Goal: Find specific page/section: Find specific page/section

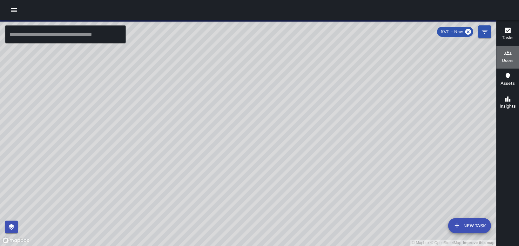
scroll to position [284, 0]
click at [502, 51] on div "Users" at bounding box center [508, 57] width 12 height 15
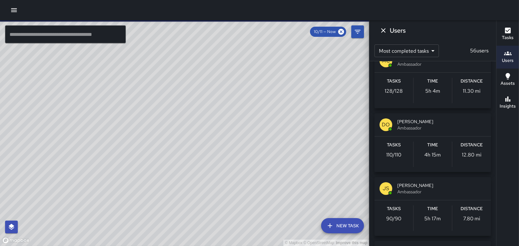
scroll to position [0, 0]
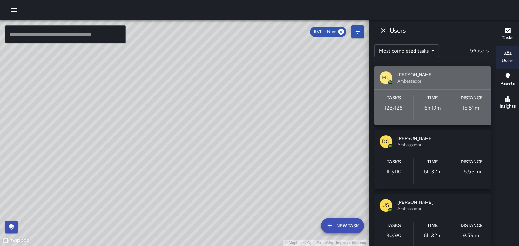
click at [464, 94] on div "Tasks 128 / 128 Time 6h 19m Distance 15.51 mi" at bounding box center [432, 108] width 116 height 36
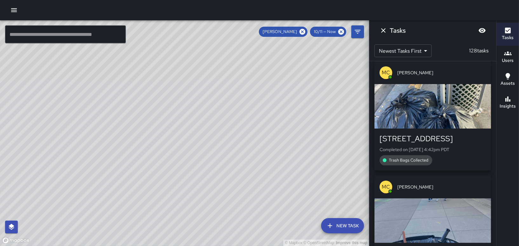
scroll to position [2144, 0]
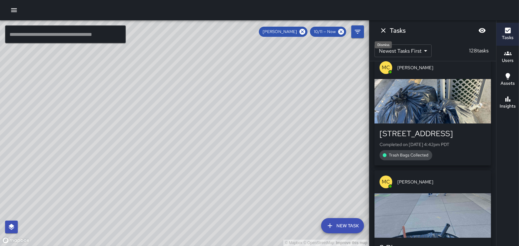
click at [385, 27] on icon "Dismiss" at bounding box center [383, 31] width 8 height 8
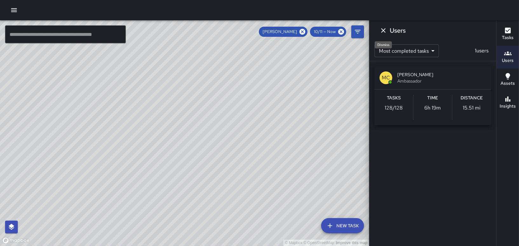
click at [380, 29] on icon "Dismiss" at bounding box center [383, 31] width 8 height 8
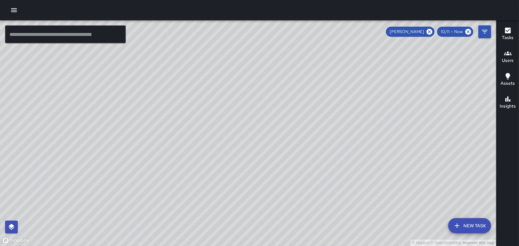
click at [511, 55] on icon "button" at bounding box center [508, 53] width 8 height 4
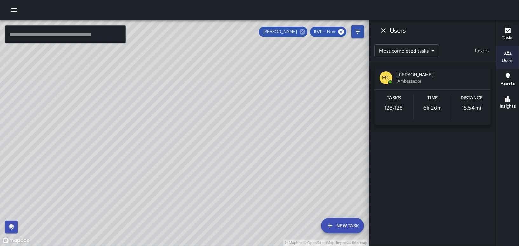
click at [301, 31] on icon at bounding box center [302, 32] width 6 height 6
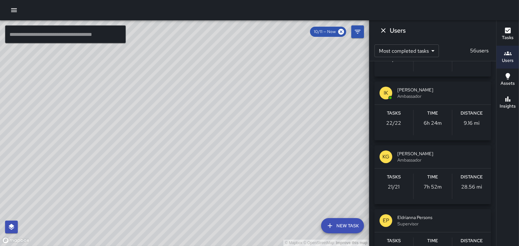
scroll to position [762, 0]
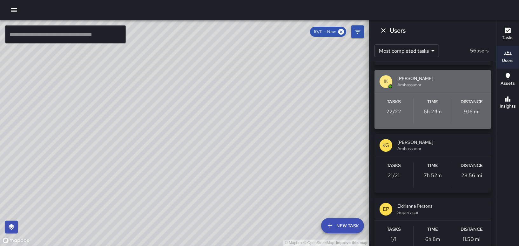
click at [440, 75] on span "[PERSON_NAME]" at bounding box center [441, 78] width 89 height 6
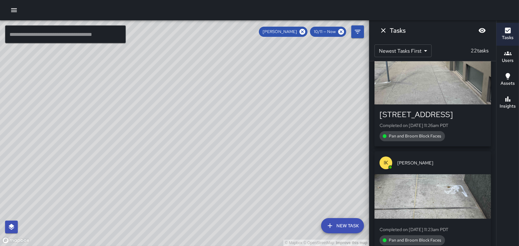
scroll to position [0, 0]
drag, startPoint x: 362, startPoint y: 102, endPoint x: 305, endPoint y: 123, distance: 61.4
click at [305, 123] on div "© Mapbox © OpenStreetMap Improve this map" at bounding box center [184, 133] width 369 height 226
drag, startPoint x: 265, startPoint y: 53, endPoint x: 208, endPoint y: 118, distance: 86.4
click at [208, 118] on div "© Mapbox © OpenStreetMap Improve this map" at bounding box center [184, 133] width 369 height 226
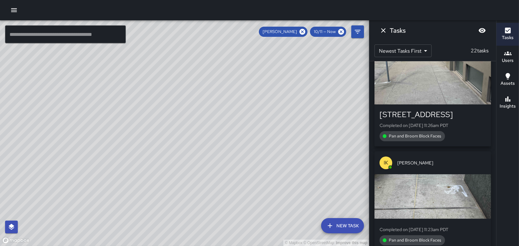
drag, startPoint x: 294, startPoint y: 130, endPoint x: 322, endPoint y: 55, distance: 79.7
click at [322, 55] on div "© Mapbox © OpenStreetMap Improve this map" at bounding box center [184, 133] width 369 height 226
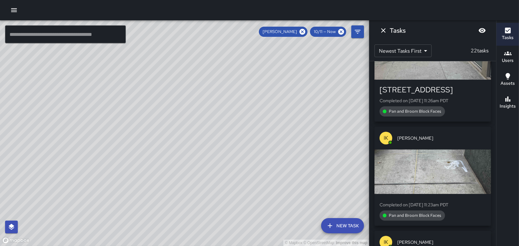
scroll to position [2175, 0]
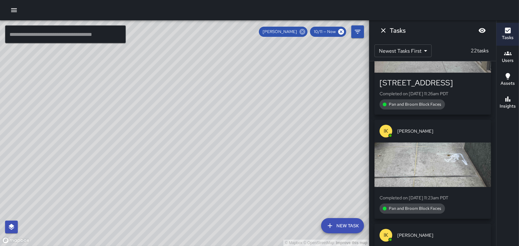
click at [302, 32] on icon at bounding box center [302, 31] width 7 height 7
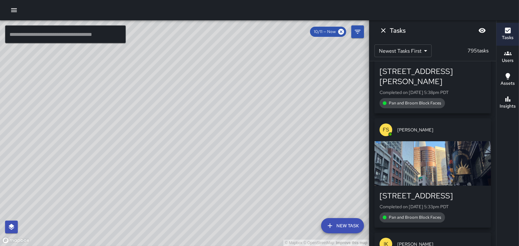
scroll to position [1794, 0]
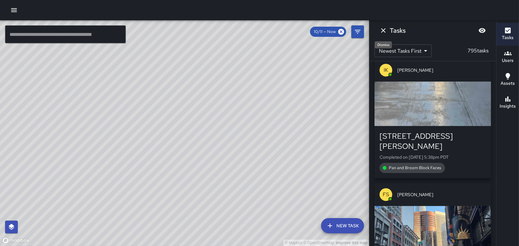
click at [385, 25] on button "Dismiss" at bounding box center [383, 30] width 13 height 13
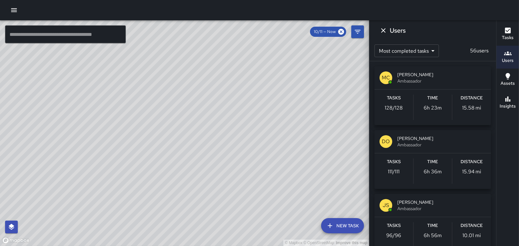
scroll to position [2724, 0]
drag, startPoint x: 347, startPoint y: 107, endPoint x: 242, endPoint y: 129, distance: 107.6
click at [242, 129] on div "© Mapbox © OpenStreetMap Improve this map" at bounding box center [184, 133] width 369 height 226
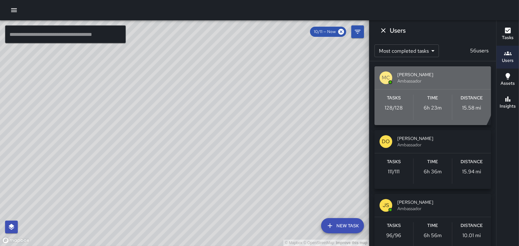
click at [422, 90] on div "Tasks 128 / 128 Time 6h 23m Distance 15.58 mi" at bounding box center [432, 108] width 116 height 36
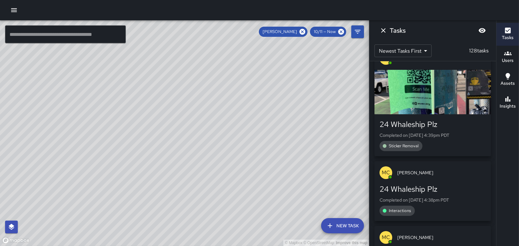
drag, startPoint x: 332, startPoint y: 100, endPoint x: 151, endPoint y: 128, distance: 183.2
click at [151, 128] on div "© Mapbox © OpenStreetMap Improve this map" at bounding box center [184, 133] width 369 height 226
drag, startPoint x: 264, startPoint y: 132, endPoint x: 194, endPoint y: 107, distance: 74.3
click at [194, 107] on div "© Mapbox © OpenStreetMap Improve this map" at bounding box center [184, 133] width 369 height 226
drag, startPoint x: 150, startPoint y: 73, endPoint x: 187, endPoint y: 127, distance: 65.6
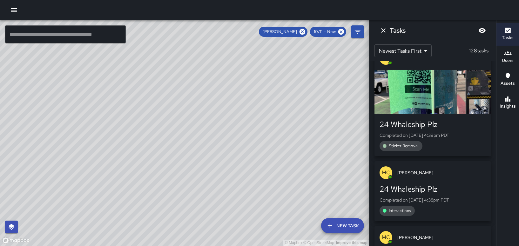
click at [187, 127] on div "© Mapbox © OpenStreetMap Improve this map" at bounding box center [184, 133] width 369 height 226
drag, startPoint x: 313, startPoint y: 156, endPoint x: 282, endPoint y: 119, distance: 48.4
click at [282, 119] on div "© Mapbox © OpenStreetMap Improve this map" at bounding box center [184, 133] width 369 height 226
click at [303, 30] on icon at bounding box center [302, 32] width 6 height 6
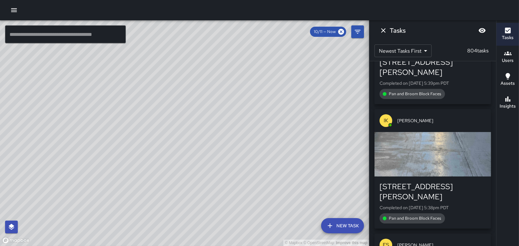
click at [510, 54] on icon "button" at bounding box center [508, 53] width 8 height 4
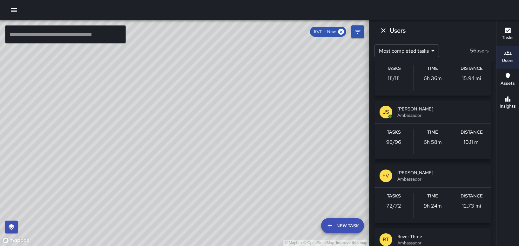
scroll to position [127, 0]
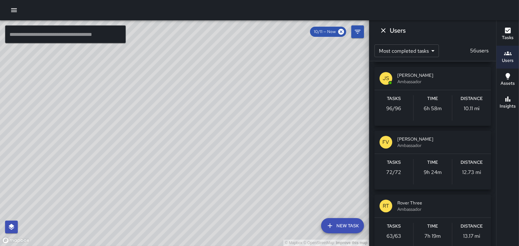
click at [423, 137] on span "[PERSON_NAME]" at bounding box center [441, 139] width 89 height 6
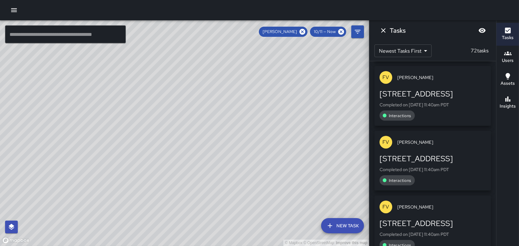
scroll to position [0, 0]
click at [385, 31] on icon "Dismiss" at bounding box center [383, 31] width 8 height 8
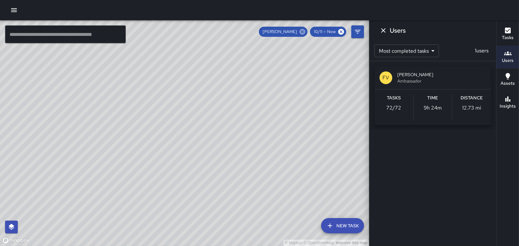
click at [302, 30] on icon at bounding box center [302, 32] width 6 height 6
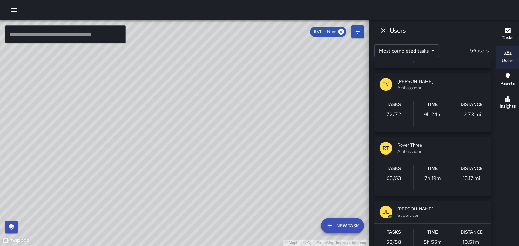
scroll to position [190, 0]
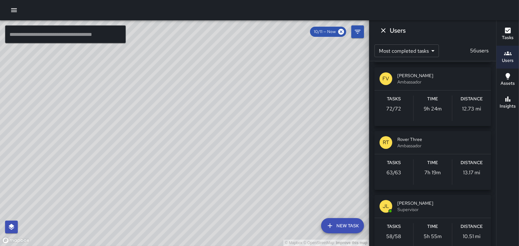
click at [440, 140] on span "Rover Three" at bounding box center [441, 139] width 89 height 6
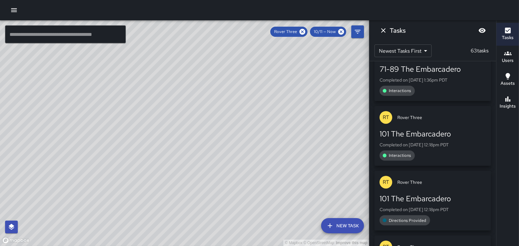
scroll to position [2629, 0]
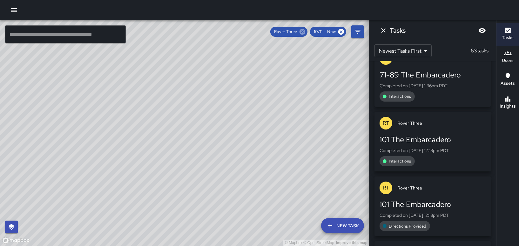
click at [303, 34] on icon at bounding box center [302, 32] width 6 height 6
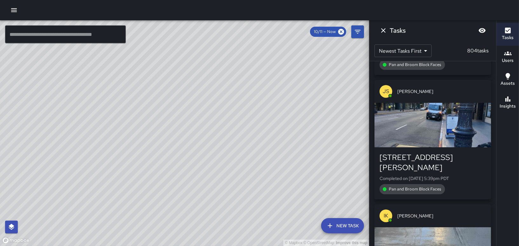
click at [503, 55] on div "Users" at bounding box center [508, 57] width 12 height 15
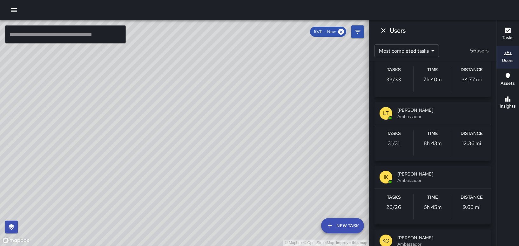
scroll to position [667, 0]
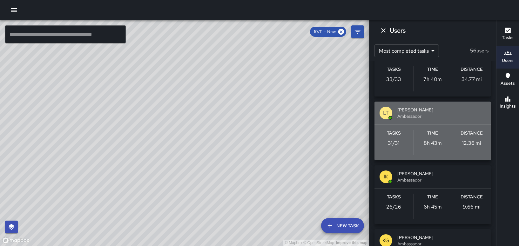
click at [433, 117] on span "Ambassador" at bounding box center [441, 116] width 89 height 6
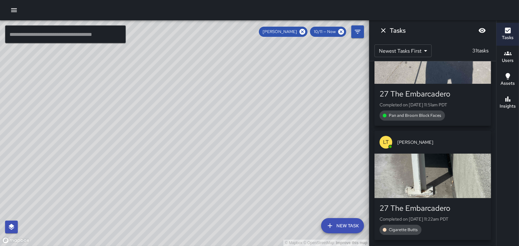
scroll to position [0, 0]
drag, startPoint x: 269, startPoint y: 55, endPoint x: 331, endPoint y: 156, distance: 118.4
click at [331, 156] on div "© Mapbox © OpenStreetMap Improve this map" at bounding box center [184, 133] width 369 height 226
click at [385, 30] on icon "Dismiss" at bounding box center [383, 31] width 8 height 8
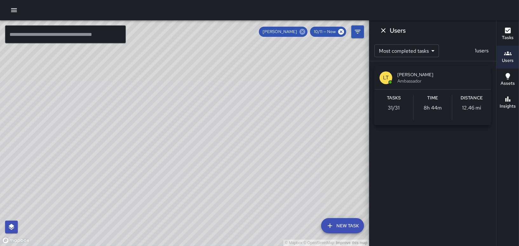
click at [300, 30] on icon at bounding box center [302, 31] width 7 height 7
